Goal: Find specific page/section

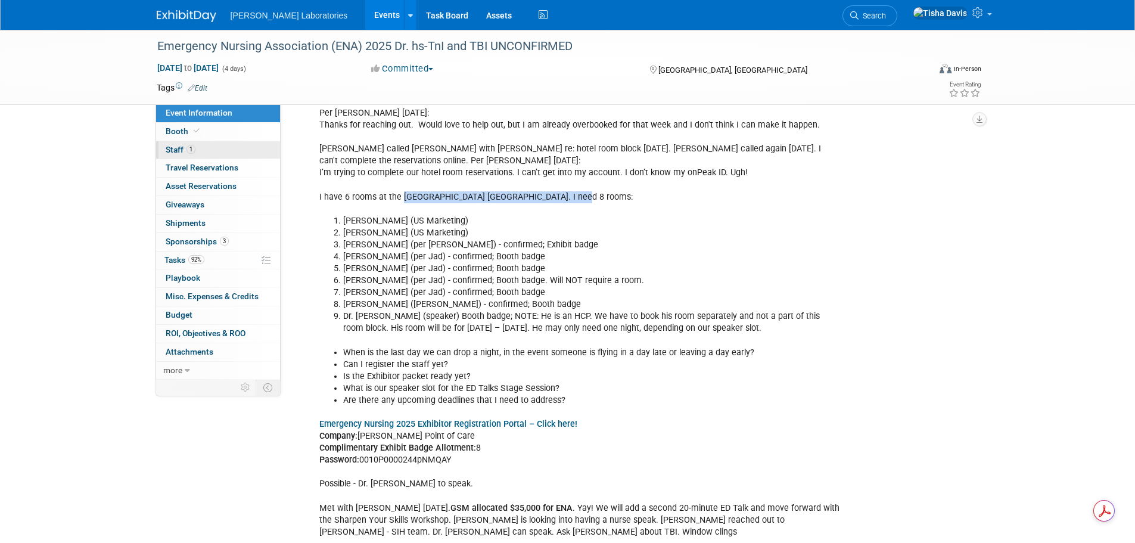
click at [211, 147] on link "1 Staff 1" at bounding box center [218, 150] width 124 height 18
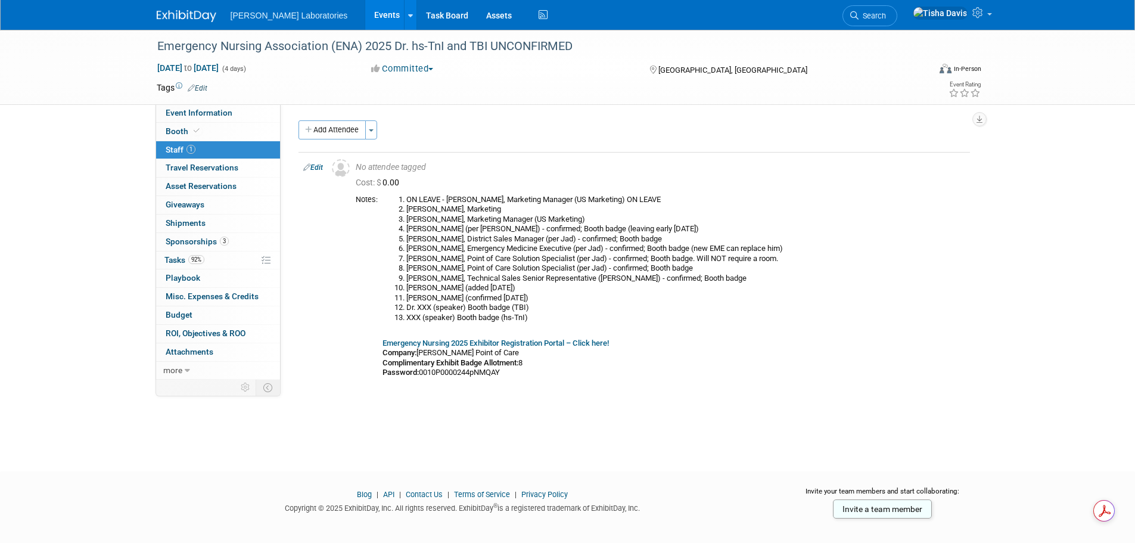
click at [365, 13] on link "Events" at bounding box center [386, 15] width 43 height 30
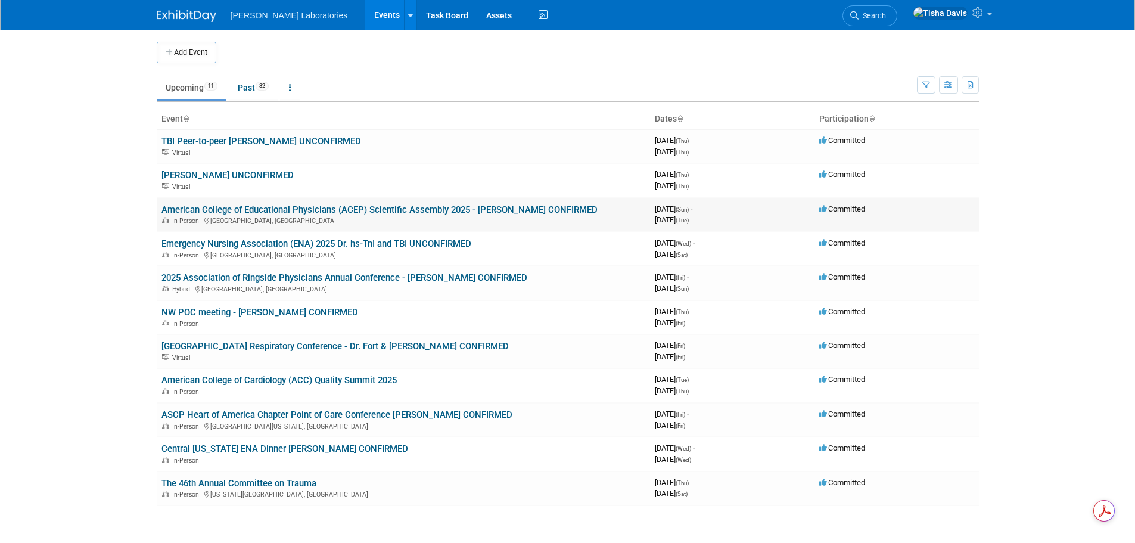
click at [304, 208] on link "American College of Educational Physicians (ACEP) Scientific Assembly 2025 - [P…" at bounding box center [379, 209] width 436 height 11
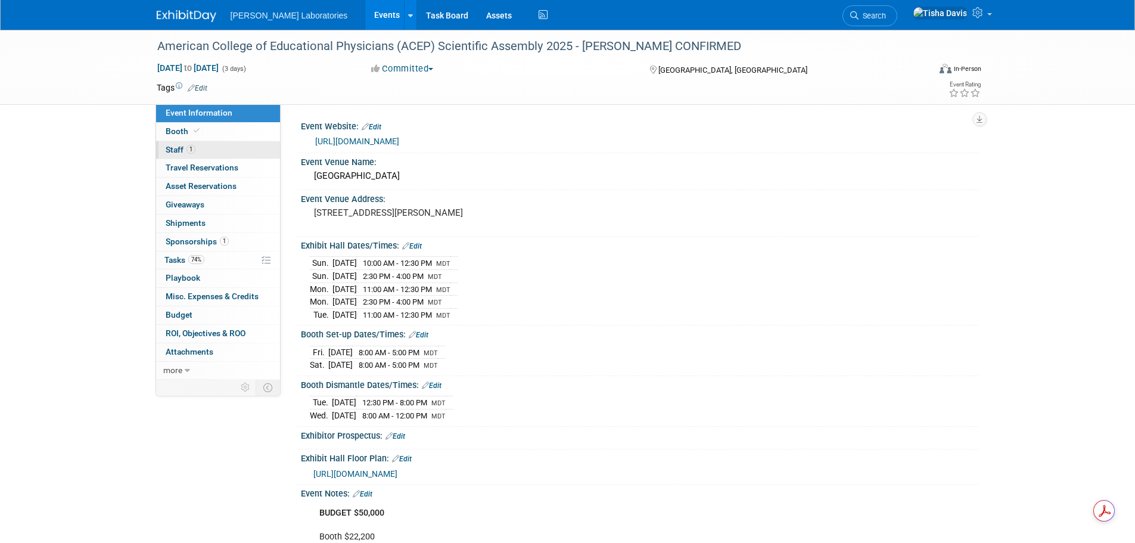
click at [177, 147] on span "Staff 1" at bounding box center [181, 150] width 30 height 10
